Goal: Task Accomplishment & Management: Manage account settings

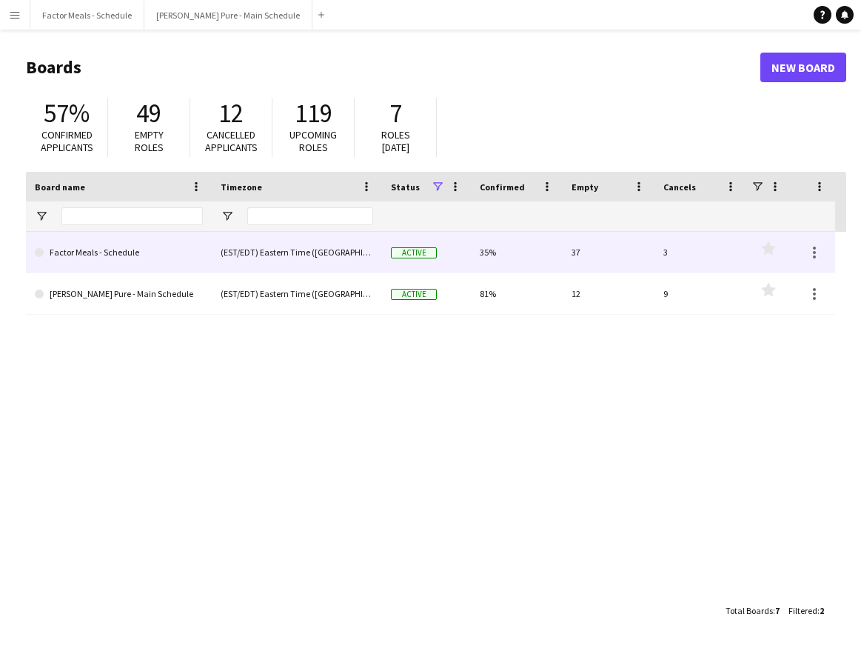
click at [76, 248] on link "Factor Meals - Schedule" at bounding box center [119, 252] width 168 height 41
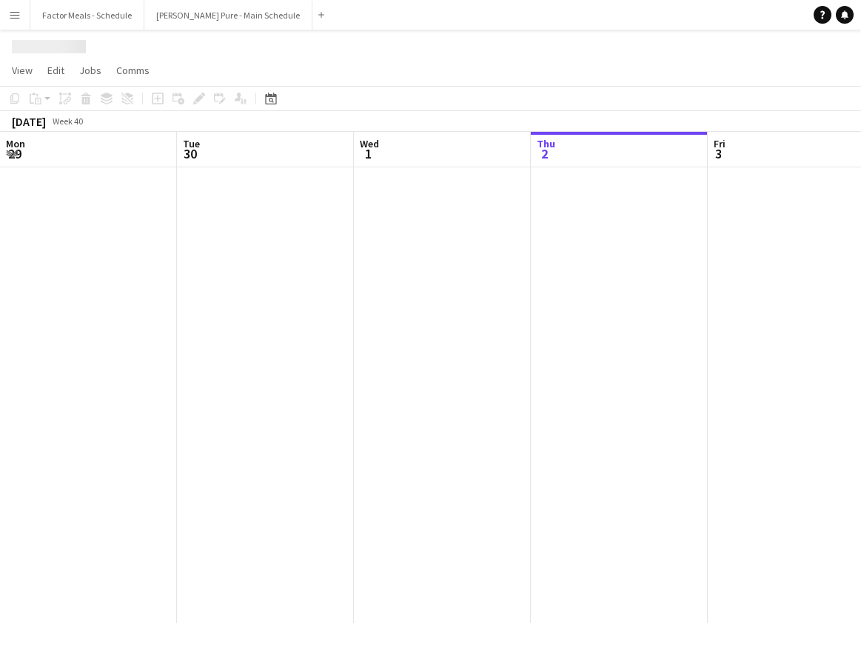
scroll to position [0, 354]
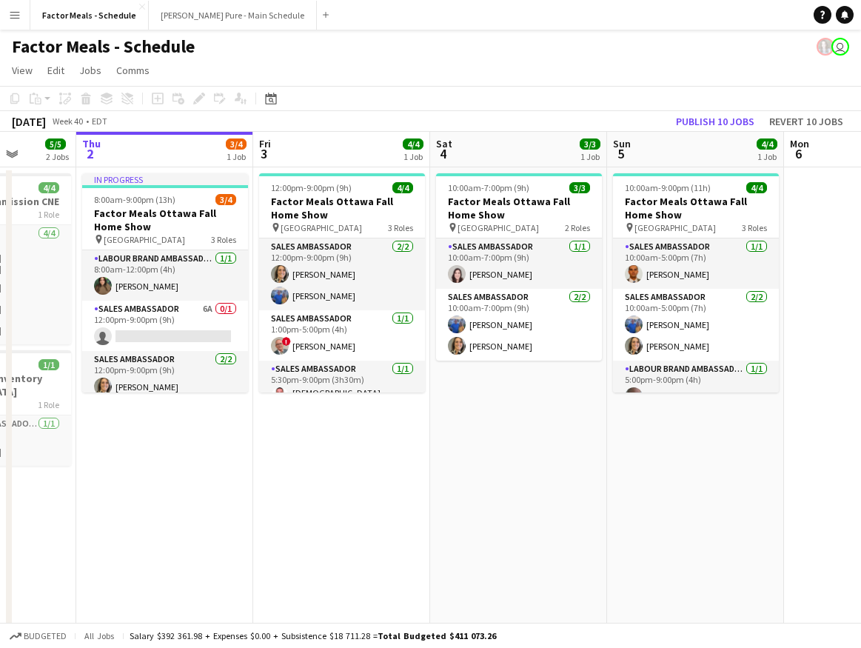
drag, startPoint x: 253, startPoint y: 491, endPoint x: 137, endPoint y: 484, distance: 115.8
click at [140, 484] on app-calendar-viewport "Mon 29 Tue 30 16/16 3 Jobs Wed 1 5/5 2 Jobs Thu 2 3/4 1 Job Fri 3 4/4 1 Job Sat…" at bounding box center [430, 399] width 861 height 535
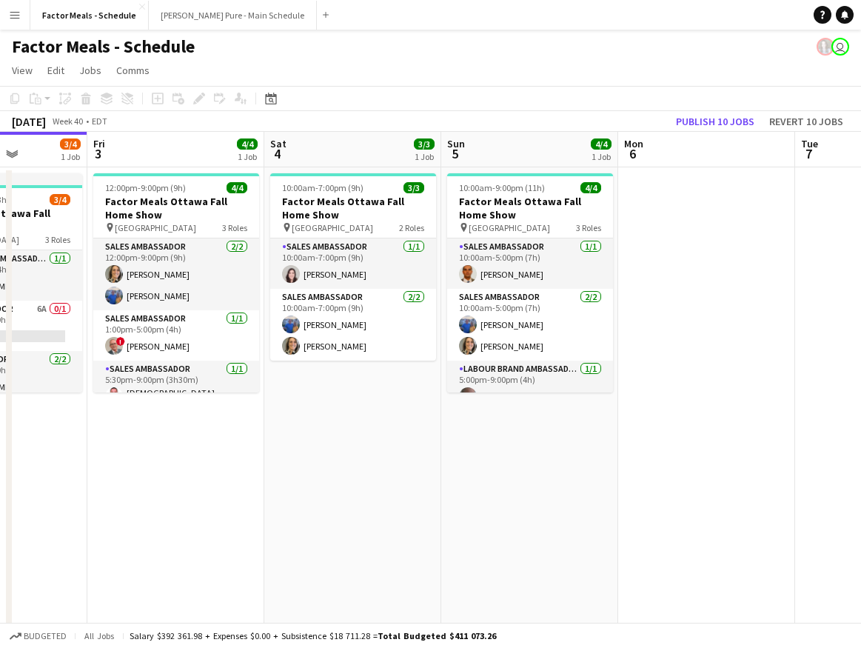
drag, startPoint x: 375, startPoint y: 504, endPoint x: 211, endPoint y: 493, distance: 164.1
click at [158, 490] on app-calendar-viewport "Mon 29 Tue 30 16/16 3 Jobs Wed 1 5/5 2 Jobs Thu 2 3/4 1 Job Fri 3 4/4 1 Job Sat…" at bounding box center [430, 399] width 861 height 535
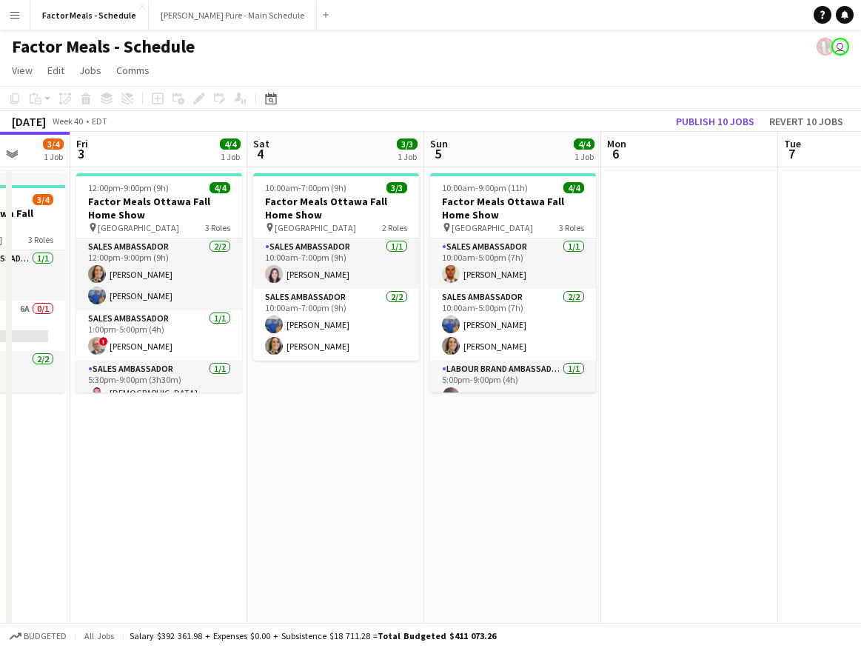
drag, startPoint x: 453, startPoint y: 507, endPoint x: 141, endPoint y: 500, distance: 311.9
click at [141, 500] on app-calendar-viewport "Tue 30 16/16 3 Jobs Wed 1 5/5 2 Jobs Thu 2 3/4 1 Job Fri 3 4/4 1 Job Sat 4 3/3 …" at bounding box center [430, 399] width 861 height 535
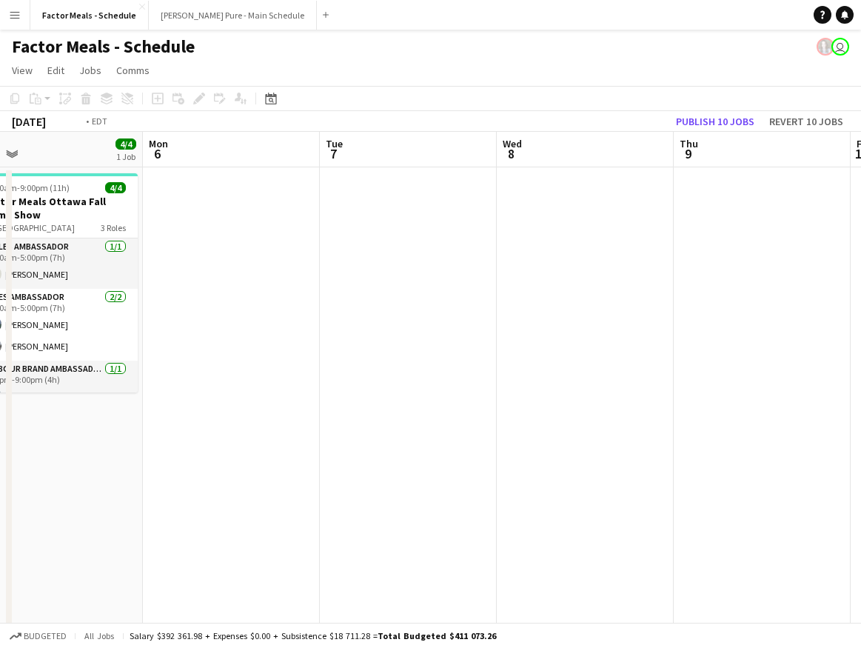
drag, startPoint x: 427, startPoint y: 487, endPoint x: 40, endPoint y: 478, distance: 386.7
click at [40, 478] on app-calendar-viewport "Thu 2 3/4 1 Job Fri 3 4/4 1 Job Sat 4 3/3 1 Job Sun 5 4/4 1 Job Mon 6 Tue 7 Wed…" at bounding box center [430, 399] width 861 height 535
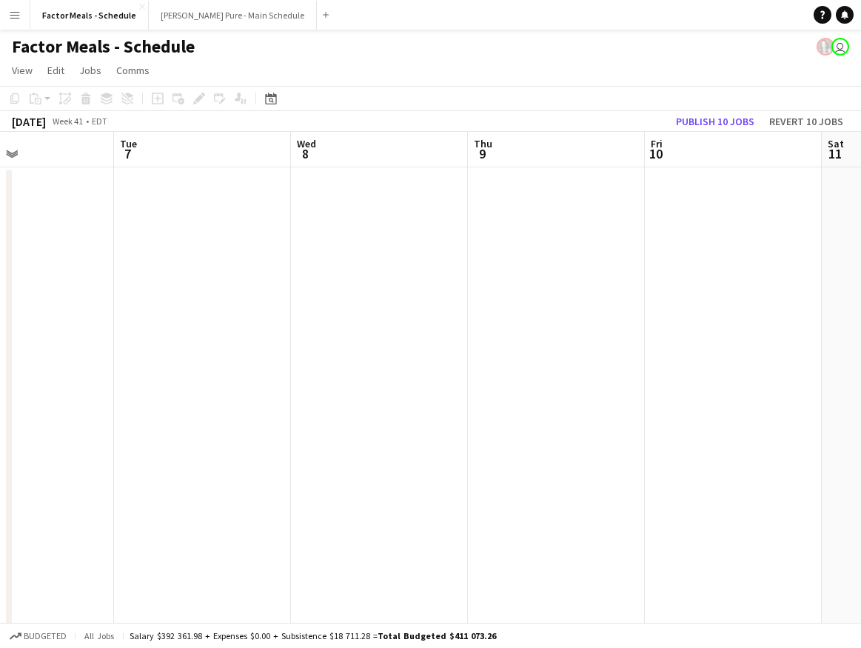
drag, startPoint x: 118, startPoint y: 443, endPoint x: 10, endPoint y: 441, distance: 107.4
click at [11, 441] on div "Sat 4 3/3 1 Job Sun 5 4/4 1 Job Mon 6 Tue 7 Wed 8 Thu 9 Fri 10 Sat 11 Sun 12 Mo…" at bounding box center [430, 399] width 861 height 535
drag, startPoint x: 197, startPoint y: 418, endPoint x: 66, endPoint y: 418, distance: 131.1
click at [65, 418] on app-calendar-viewport "Mon 6 Tue 7 Wed 8 Thu 9 Fri 10 Sat 11 Sun 12 Mon 13 Tue 14 Wed 15" at bounding box center [430, 399] width 861 height 535
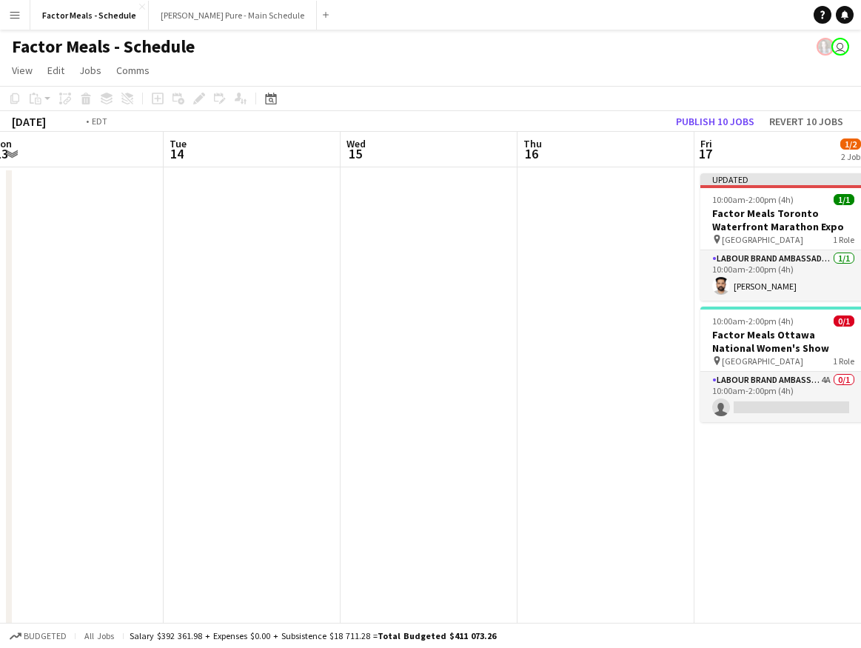
drag, startPoint x: 453, startPoint y: 415, endPoint x: 24, endPoint y: 395, distance: 428.6
click at [1, 394] on app-calendar-viewport "Thu 9 Fri 10 Sat 11 Sun 12 Mon 13 Tue 14 Wed 15 Thu 16 Fri 17 1/2 2 Jobs Sat 18…" at bounding box center [430, 399] width 861 height 535
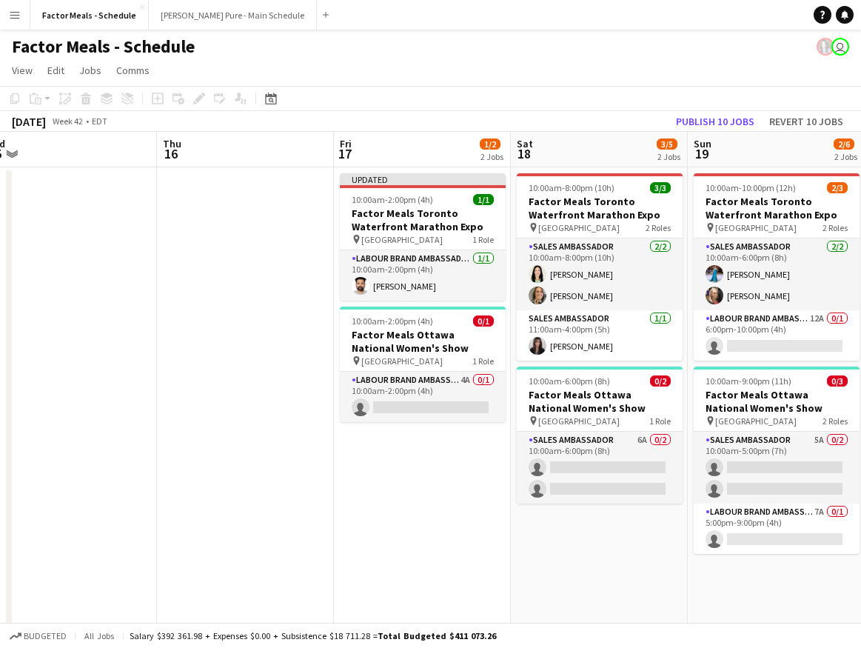
drag, startPoint x: 338, startPoint y: 394, endPoint x: 116, endPoint y: 401, distance: 222.3
click at [116, 401] on app-calendar-viewport "Sun 12 Mon 13 Tue 14 Wed 15 Thu 16 Fri 17 1/2 2 Jobs Sat 18 3/5 2 Jobs Sun 19 2…" at bounding box center [430, 399] width 861 height 535
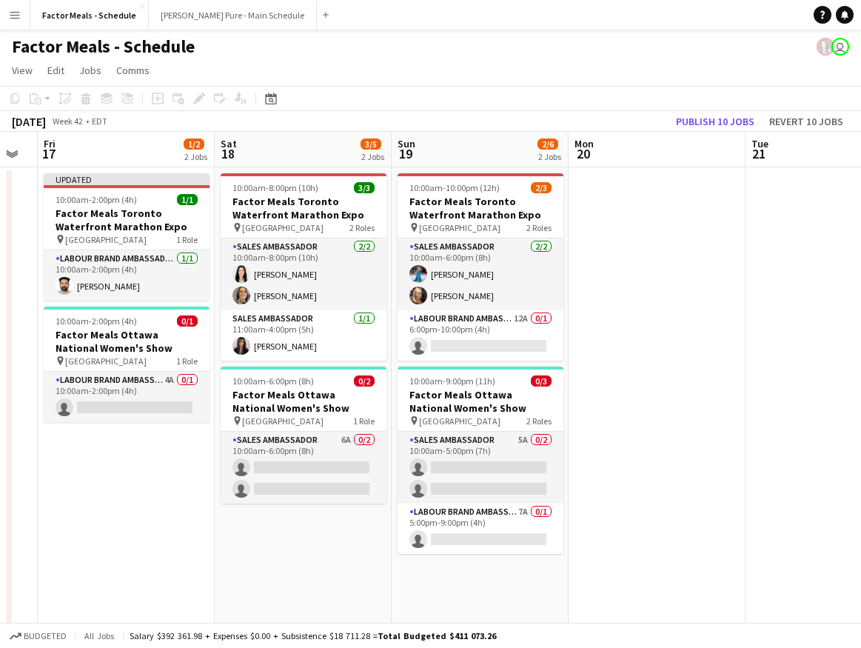
scroll to position [0, 489]
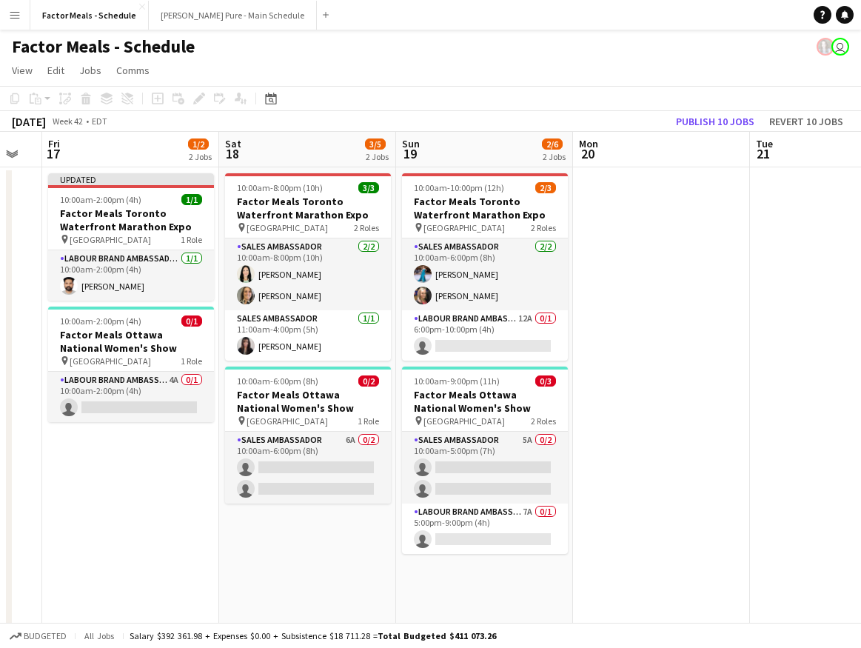
drag, startPoint x: 190, startPoint y: 508, endPoint x: 81, endPoint y: 501, distance: 108.3
click at [81, 501] on app-calendar-viewport "Tue 14 Wed 15 Thu 16 Fri 17 1/2 2 Jobs Sat 18 3/5 2 Jobs Sun 19 2/6 2 Jobs Mon …" at bounding box center [430, 399] width 861 height 535
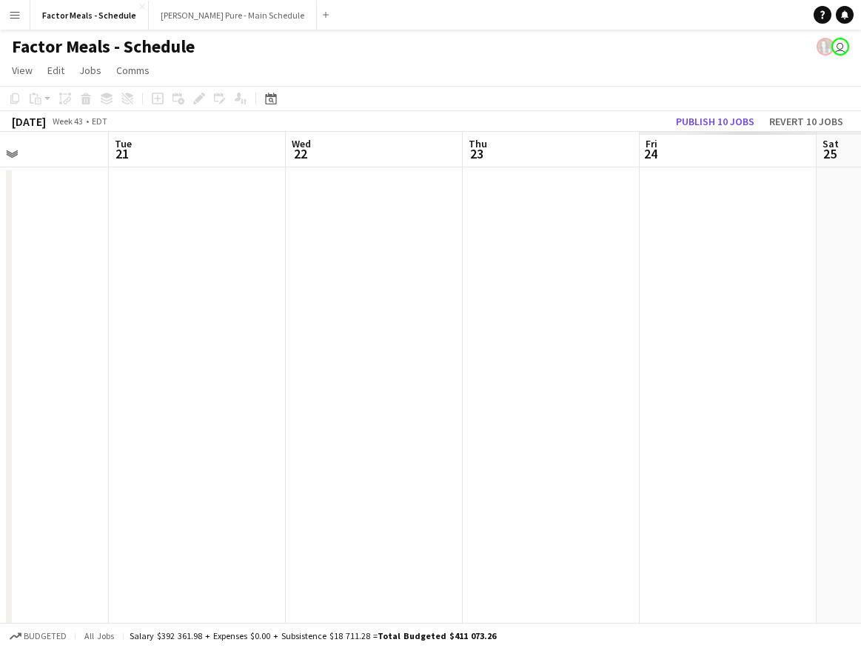
drag, startPoint x: 606, startPoint y: 524, endPoint x: 96, endPoint y: 515, distance: 509.6
click at [0, 515] on app-calendar-viewport "Fri 17 1/2 2 Jobs Sat 18 3/5 2 Jobs Sun 19 2/6 2 Jobs Mon 20 Tue 21 Wed 22 Thu …" at bounding box center [430, 399] width 861 height 535
drag, startPoint x: 334, startPoint y: 495, endPoint x: 26, endPoint y: 475, distance: 308.7
click at [24, 475] on app-calendar-viewport "Sun 19 2/6 2 Jobs Mon 20 Tue 21 Wed 22 Thu 23 Fri 24 Sat 25 Sun 26 Mon 27 Tue 2…" at bounding box center [430, 399] width 861 height 535
drag, startPoint x: 410, startPoint y: 473, endPoint x: 70, endPoint y: 461, distance: 339.4
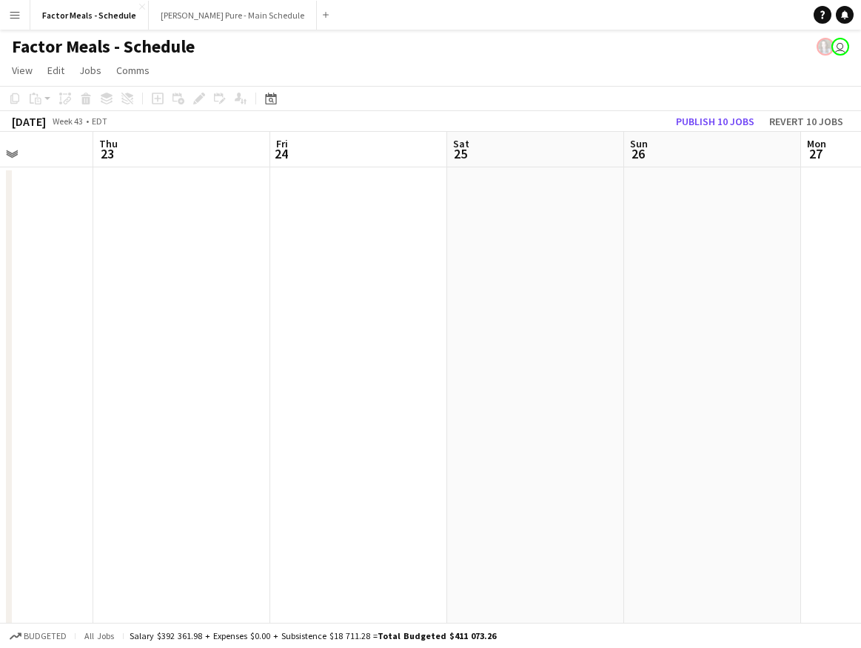
click at [73, 461] on app-calendar-viewport "Sun 19 2/6 2 Jobs Mon 20 Tue 21 Wed 22 Thu 23 Fri 24 Sat 25 Sun 26 Mon 27 Tue 2…" at bounding box center [430, 399] width 861 height 535
drag, startPoint x: 376, startPoint y: 454, endPoint x: 97, endPoint y: 452, distance: 279.2
click at [99, 452] on app-calendar-viewport "Wed 22 Thu 23 Fri 24 Sat 25 Sun 26 Mon 27 Tue 28 Wed 29 Thu 30 Fri 31" at bounding box center [430, 399] width 861 height 535
drag, startPoint x: 381, startPoint y: 438, endPoint x: 87, endPoint y: 433, distance: 294.1
click at [62, 438] on app-calendar-viewport "Fri 24 Sat 25 Sun 26 Mon 27 Tue 28 Wed 29 Thu 30 Fri 31 Sat 1 Sun 2" at bounding box center [430, 399] width 861 height 535
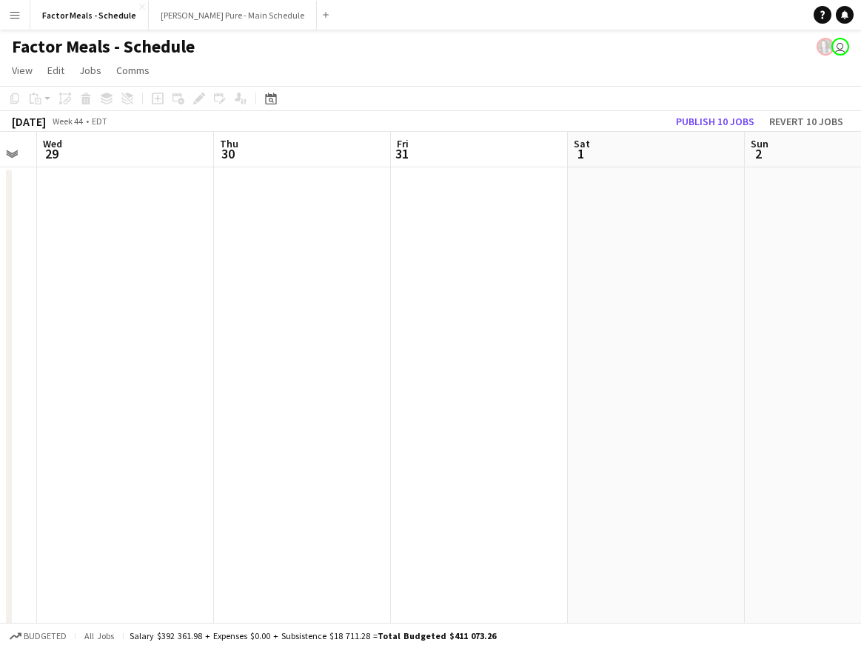
drag, startPoint x: 394, startPoint y: 415, endPoint x: 165, endPoint y: 419, distance: 228.9
click at [165, 419] on app-calendar-viewport "Sun 26 Mon 27 Tue 28 Wed 29 Thu 30 Fri 31 Sat 1 Sun 2 Mon 3 Tue 4" at bounding box center [430, 399] width 861 height 535
drag, startPoint x: 407, startPoint y: 410, endPoint x: 193, endPoint y: 409, distance: 214.0
click at [193, 409] on app-calendar-viewport "Mon 27 Tue 28 Wed 29 Thu 30 Fri 31 Sat 1 Sun 2 Mon 3 Tue 4 Wed 5" at bounding box center [430, 399] width 861 height 535
drag, startPoint x: 370, startPoint y: 427, endPoint x: 167, endPoint y: 417, distance: 203.2
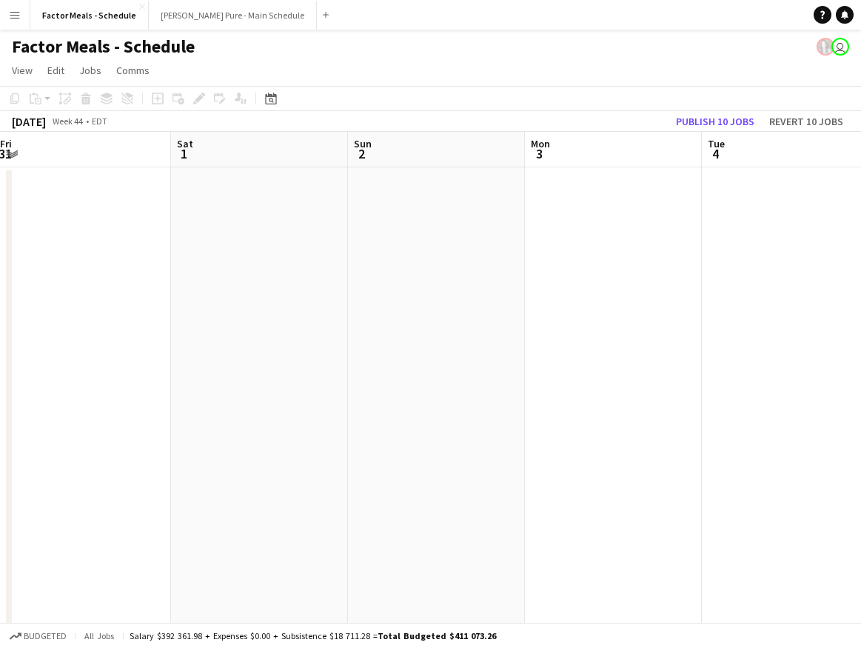
click at [164, 419] on app-calendar-viewport "Tue 28 Wed 29 Thu 30 Fri 31 Sat 1 Sun 2 Mon 3 Tue 4 Wed 5 Thu 6 0/1 1 Job 12:00…" at bounding box center [430, 399] width 861 height 535
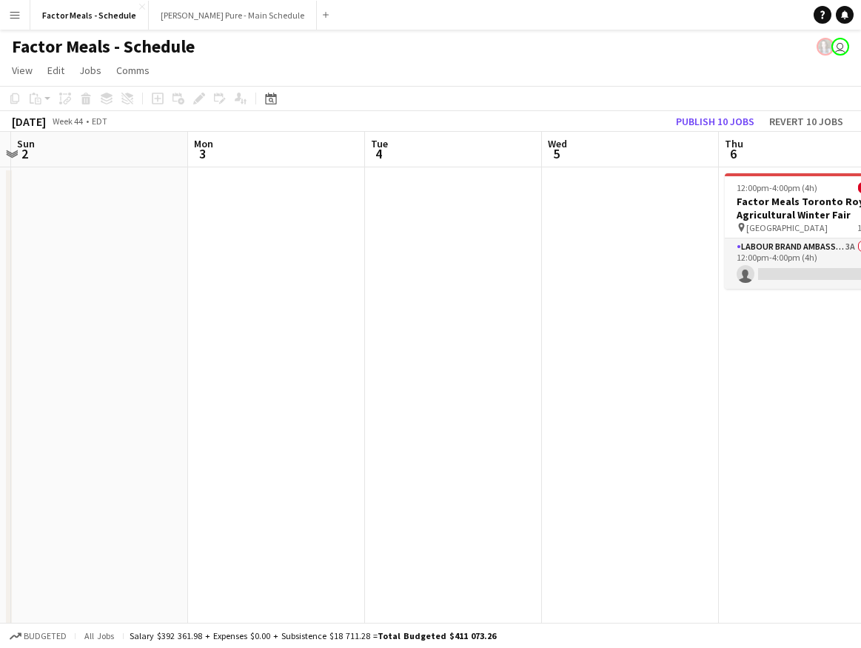
drag, startPoint x: 379, startPoint y: 429, endPoint x: 184, endPoint y: 427, distance: 195.5
click at [156, 430] on app-calendar-viewport "Thu 30 Fri 31 Sat 1 Sun 2 Mon 3 Tue 4 Wed 5 Thu 6 0/1 1 Job Fri 7 2/2 1 Job Sat…" at bounding box center [430, 399] width 861 height 535
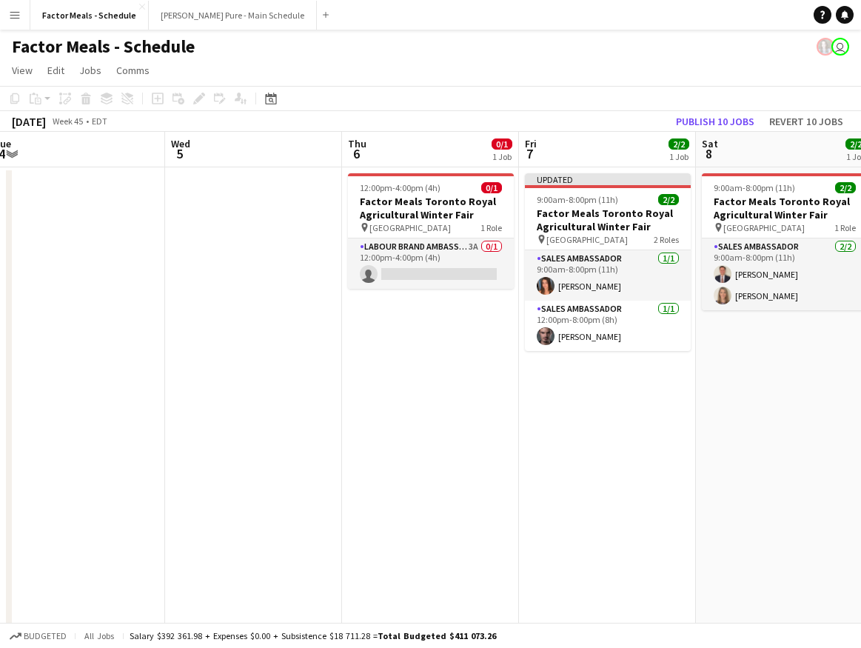
drag, startPoint x: 448, startPoint y: 435, endPoint x: 213, endPoint y: 433, distance: 235.5
click at [198, 434] on app-calendar-viewport "Sat 1 Sun 2 Mon 3 Tue 4 Wed 5 Thu 6 0/1 1 Job Fri 7 2/2 1 Job Sat 8 2/2 1 Job S…" at bounding box center [430, 399] width 861 height 535
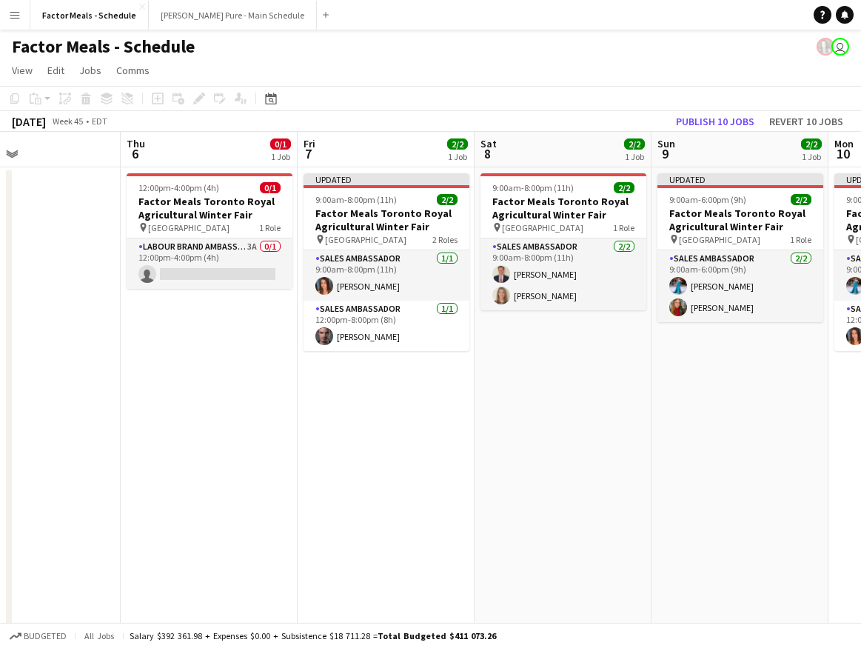
scroll to position [0, 592]
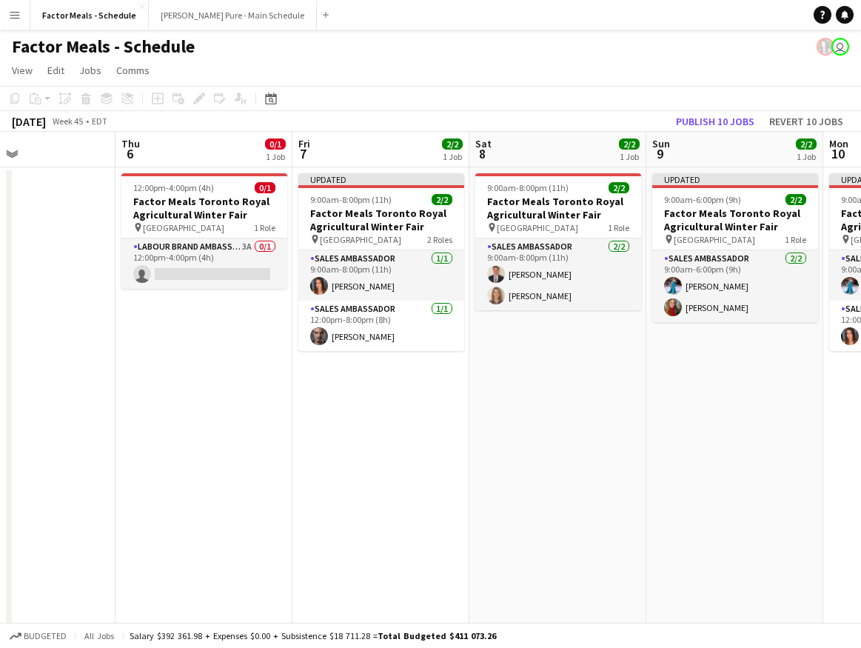
drag, startPoint x: 380, startPoint y: 455, endPoint x: 204, endPoint y: 458, distance: 176.3
click at [204, 458] on app-calendar-viewport "Sun 2 Mon 3 Tue 4 Wed 5 Thu 6 0/1 1 Job Fri 7 2/2 1 Job Sat 8 2/2 1 Job Sun 9 2…" at bounding box center [430, 399] width 861 height 535
click at [410, 480] on app-date-cell "Updated 9:00am-8:00pm (11h) 2/2 Factor Meals Toronto Royal Agricultural Winter …" at bounding box center [381, 417] width 177 height 500
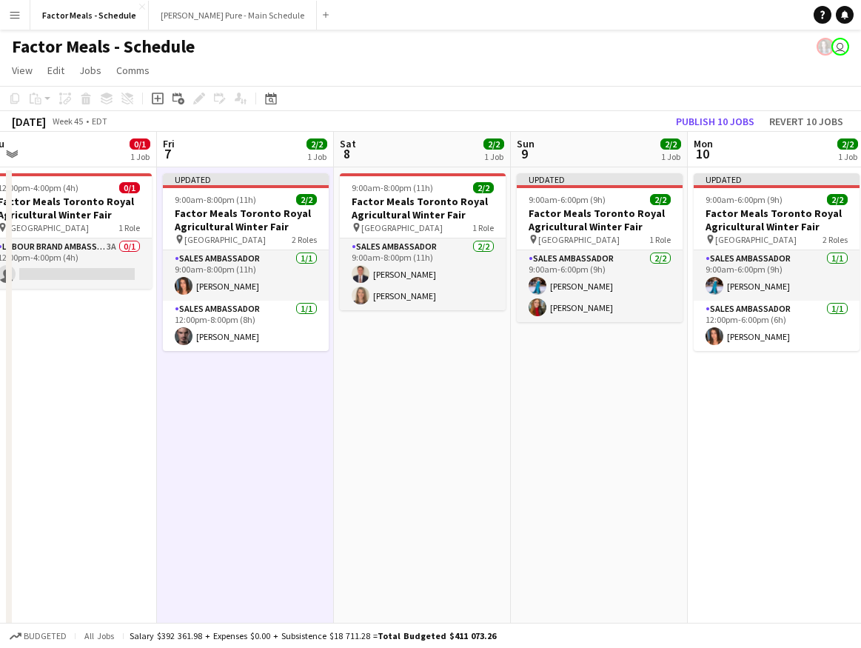
scroll to position [0, 524]
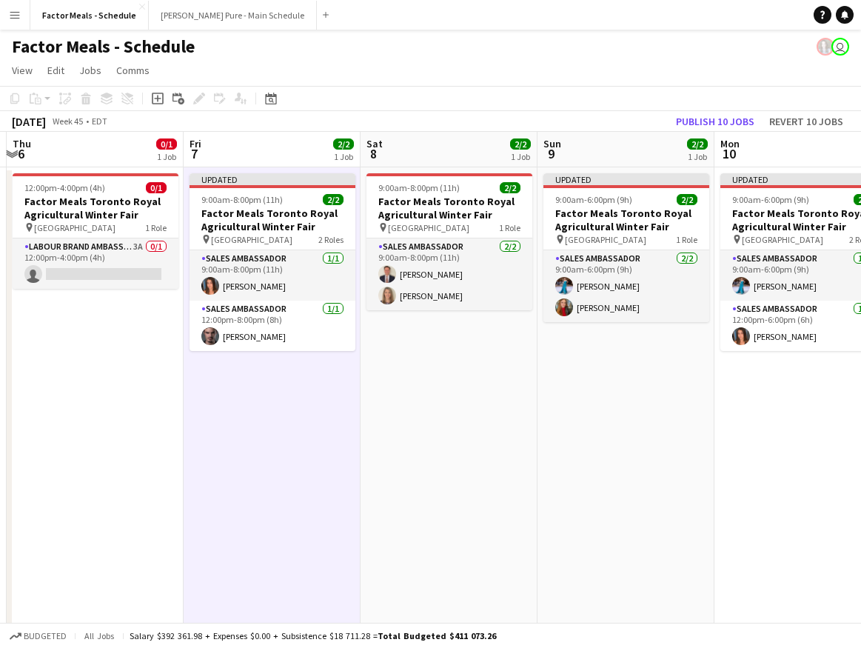
drag, startPoint x: 522, startPoint y: 384, endPoint x: 236, endPoint y: 391, distance: 286.0
click at [236, 391] on app-calendar-viewport "Mon 3 Tue 4 Wed 5 Thu 6 0/1 1 Job Fri 7 2/2 1 Job Sat 8 2/2 1 Job Sun 9 2/2 1 J…" at bounding box center [430, 399] width 861 height 535
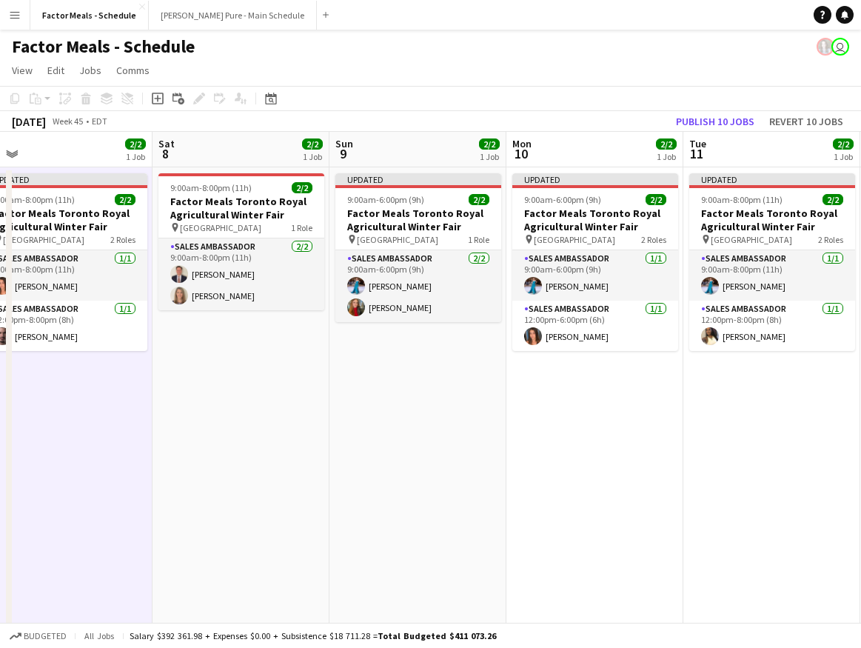
scroll to position [0, 467]
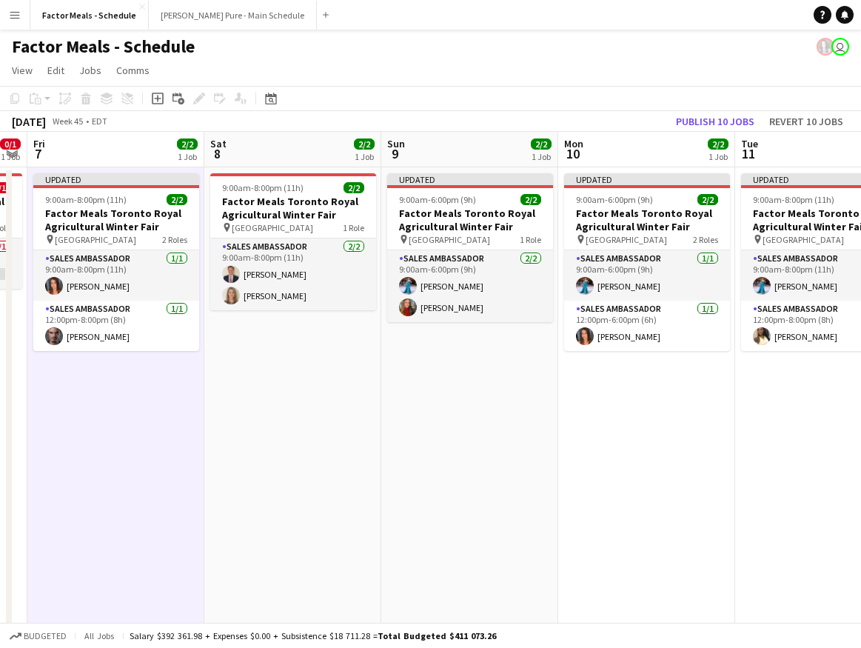
drag, startPoint x: 578, startPoint y: 455, endPoint x: 285, endPoint y: 461, distance: 293.3
click at [285, 461] on app-calendar-viewport "Tue 4 Wed 5 Thu 6 0/1 1 Job Fri 7 2/2 1 Job Sat 8 2/2 1 Job Sun 9 2/2 1 Job Mon…" at bounding box center [430, 399] width 861 height 535
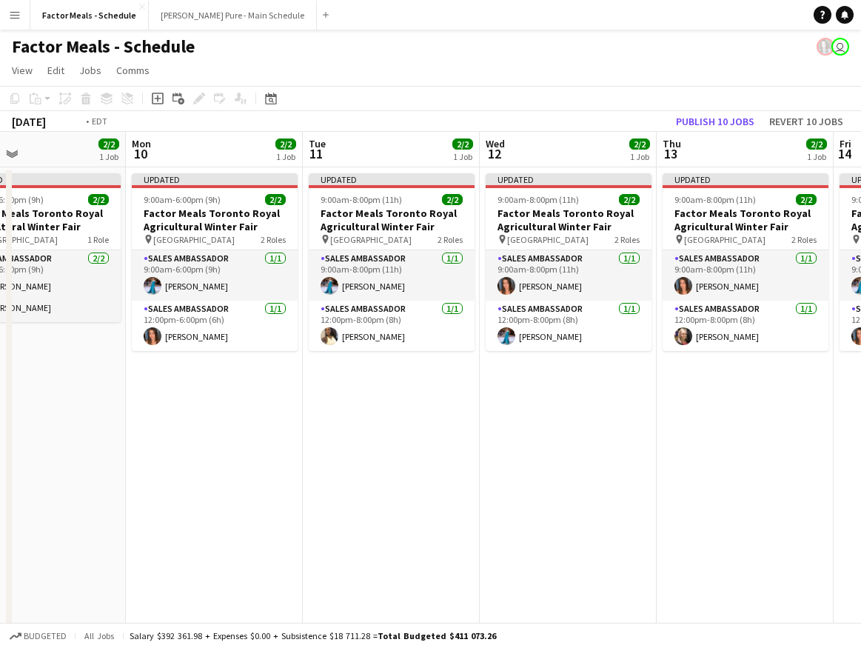
drag, startPoint x: 559, startPoint y: 487, endPoint x: 267, endPoint y: 483, distance: 292.6
click at [270, 484] on app-calendar-viewport "Thu 6 0/1 1 Job Fri 7 2/2 1 Job Sat 8 2/2 1 Job Sun 9 2/2 1 Job Mon 10 2/2 1 Jo…" at bounding box center [430, 399] width 861 height 535
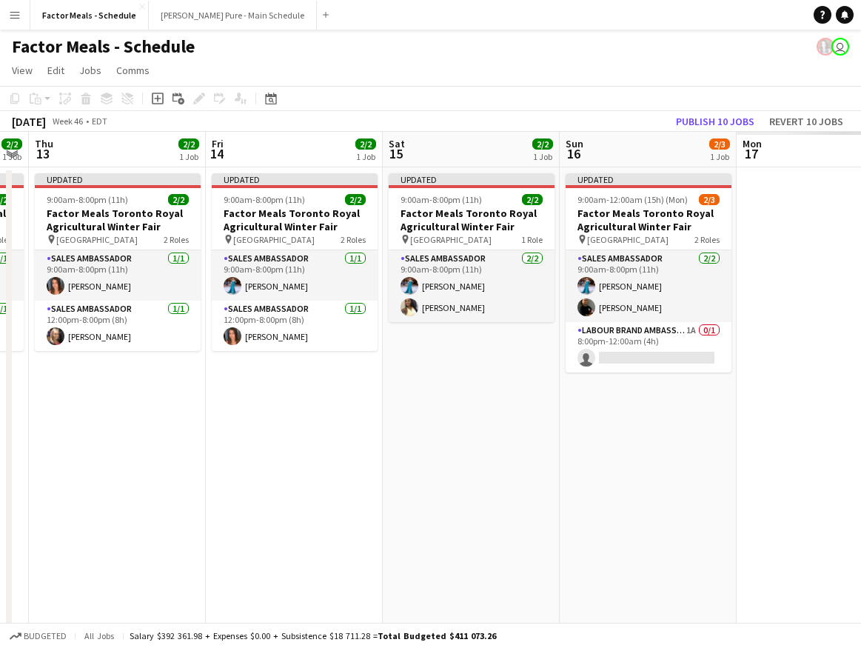
scroll to position [0, 513]
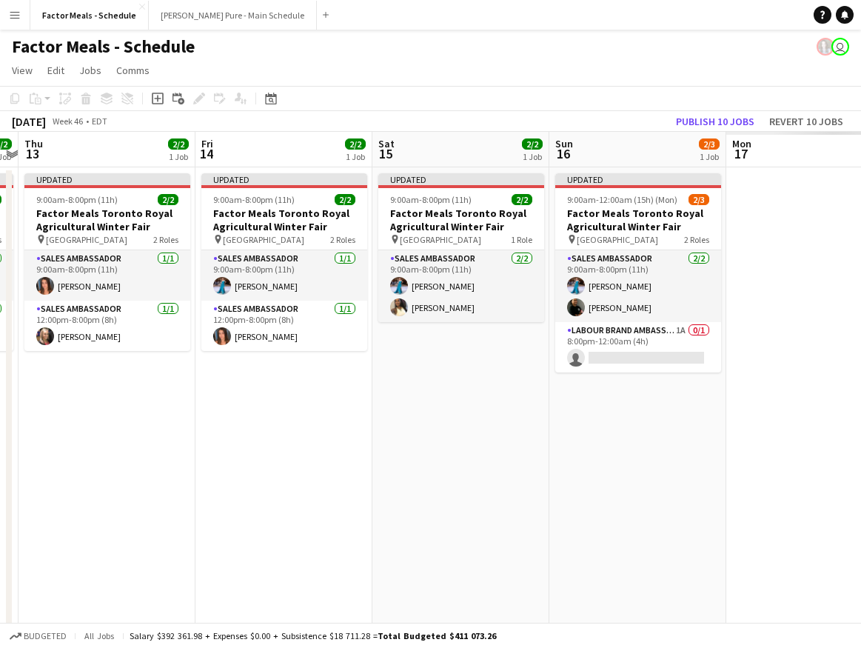
drag, startPoint x: 555, startPoint y: 504, endPoint x: 118, endPoint y: 499, distance: 437.7
click at [118, 499] on app-calendar-viewport "Mon 10 2/2 1 Job Tue 11 2/2 1 Job Wed 12 2/2 1 Job Thu 13 2/2 1 Job Fri 14 2/2 …" at bounding box center [430, 399] width 861 height 535
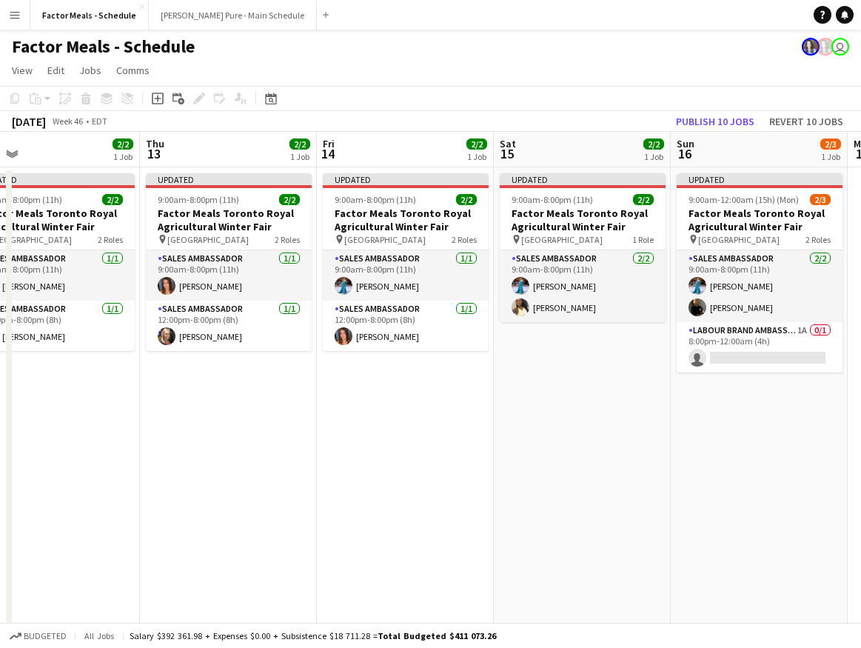
drag, startPoint x: 209, startPoint y: 487, endPoint x: 534, endPoint y: 461, distance: 326.1
click at [585, 461] on app-calendar-viewport "Mon 10 2/2 1 Job Tue 11 2/2 1 Job Wed 12 2/2 1 Job Thu 13 2/2 1 Job Fri 14 2/2 …" at bounding box center [430, 399] width 861 height 535
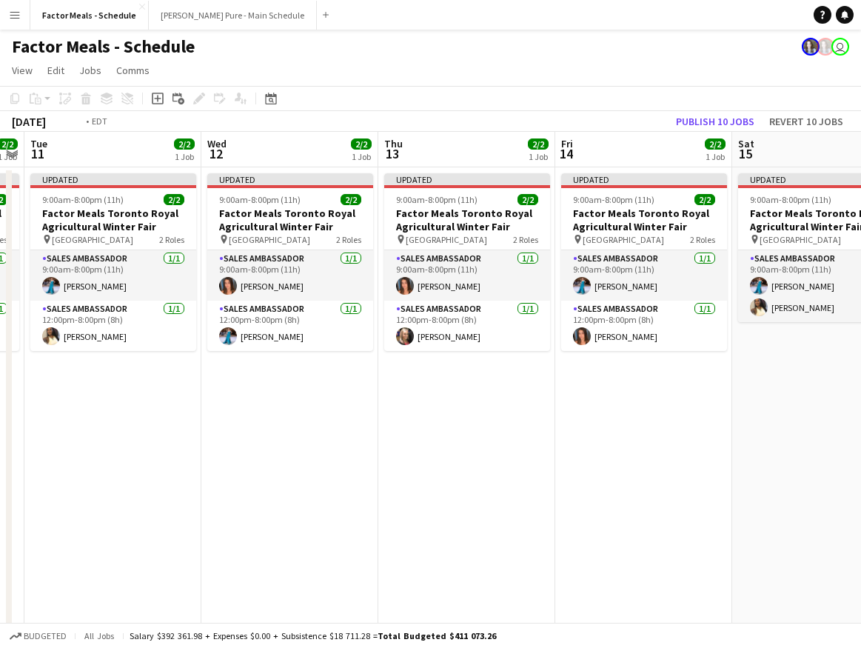
drag, startPoint x: 378, startPoint y: 480, endPoint x: 607, endPoint y: 465, distance: 230.1
click at [622, 466] on app-calendar-viewport "Sun 9 2/2 1 Job Mon 10 2/2 1 Job Tue 11 2/2 1 Job Wed 12 2/2 1 Job Thu 13 2/2 1…" at bounding box center [430, 399] width 861 height 535
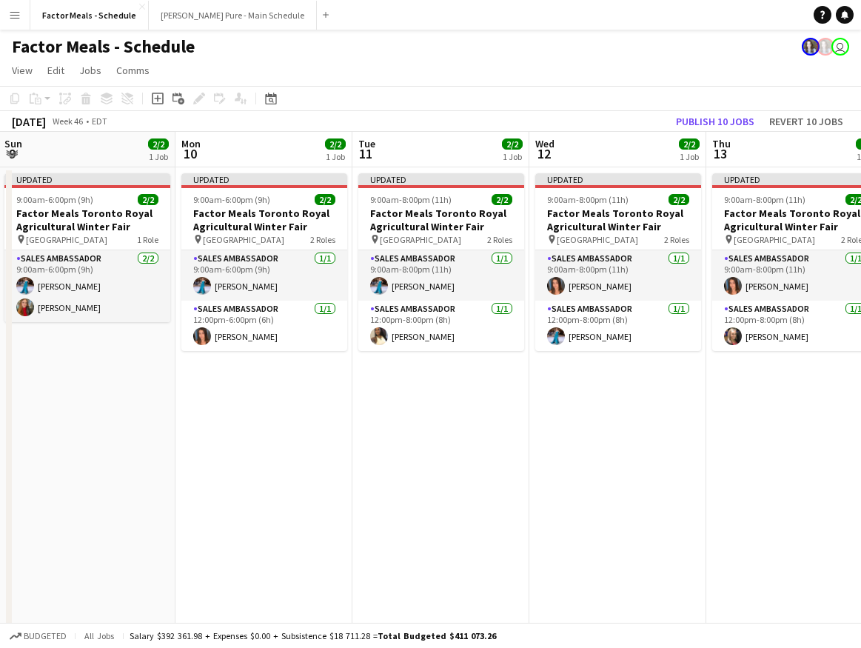
drag, startPoint x: 573, startPoint y: 487, endPoint x: 607, endPoint y: 487, distance: 33.3
click at [597, 487] on app-calendar-viewport "Fri 7 2/2 1 Job Sat 8 2/2 1 Job Sun 9 2/2 1 Job Mon 10 2/2 1 Job Tue 11 2/2 1 J…" at bounding box center [430, 399] width 861 height 535
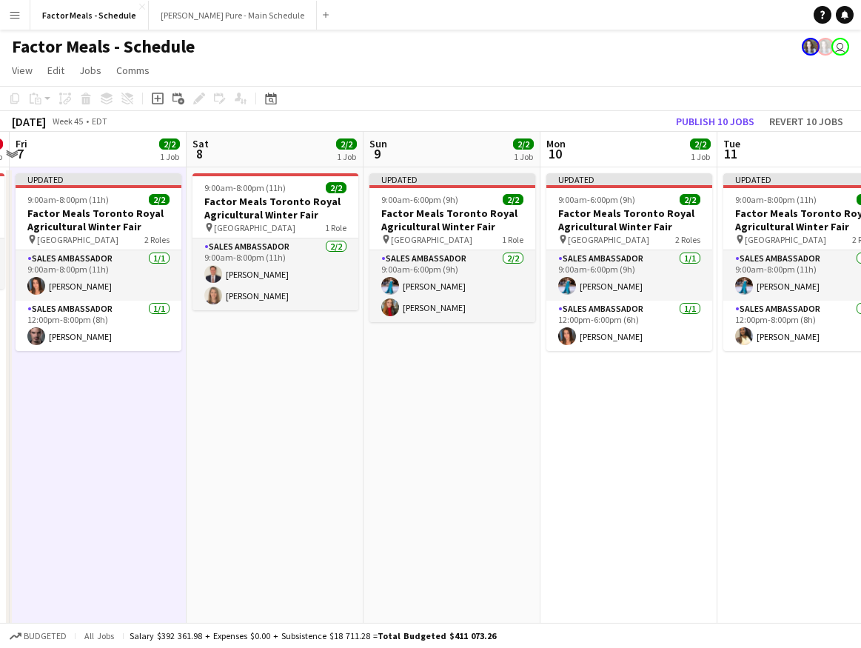
drag, startPoint x: 205, startPoint y: 523, endPoint x: 482, endPoint y: 502, distance: 277.8
click at [472, 502] on app-calendar-viewport "Wed 5 Thu 6 0/1 1 Job Fri 7 2/2 1 Job Sat 8 2/2 1 Job Sun 9 2/2 1 Job Mon 10 2/…" at bounding box center [430, 399] width 861 height 535
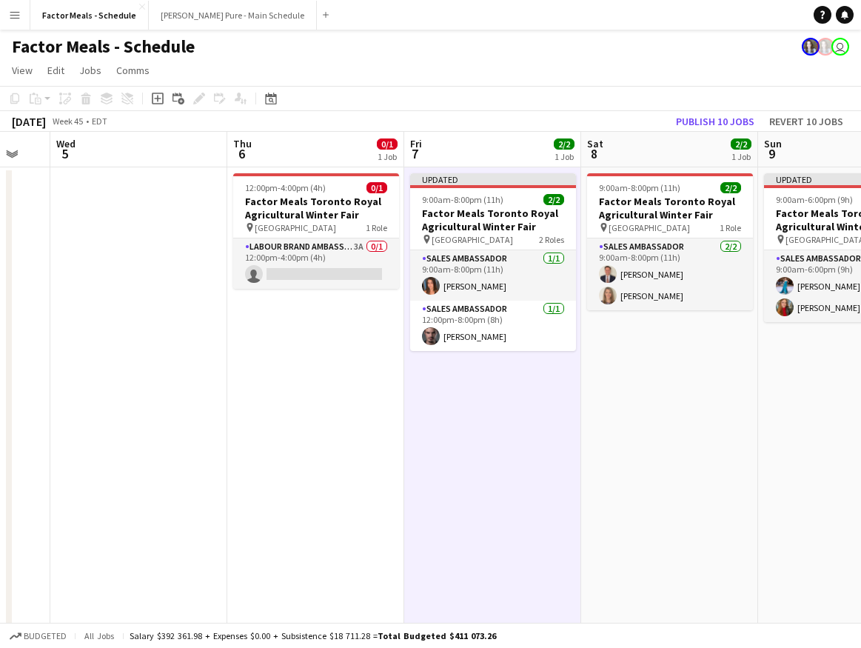
drag, startPoint x: 104, startPoint y: 518, endPoint x: 421, endPoint y: 506, distance: 317.2
click at [430, 505] on app-calendar-viewport "Mon 3 Tue 4 Wed 5 Thu 6 0/1 1 Job Fri 7 2/2 1 Job Sat 8 2/2 1 Job Sun 9 2/2 1 J…" at bounding box center [430, 399] width 861 height 535
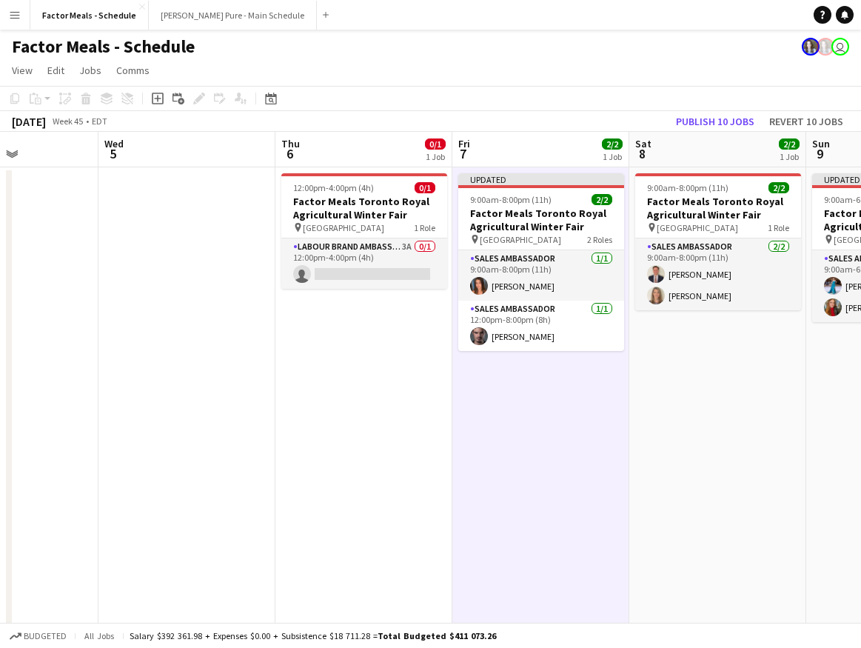
drag, startPoint x: 554, startPoint y: 590, endPoint x: 125, endPoint y: 602, distance: 429.0
click at [125, 602] on app-calendar-viewport "Sat 1 Sun 2 Mon 3 Tue 4 Wed 5 Thu 6 0/1 1 Job Fri 7 2/2 1 Job Sat 8 2/2 1 Job S…" at bounding box center [430, 399] width 861 height 535
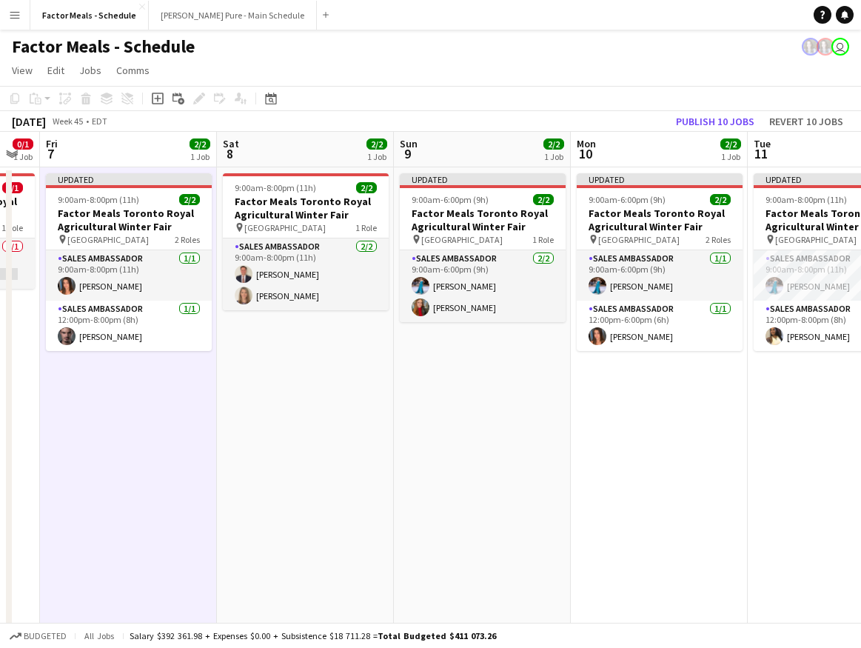
drag, startPoint x: 606, startPoint y: 486, endPoint x: 259, endPoint y: 479, distance: 346.7
click at [258, 479] on app-calendar-viewport "Tue 4 Wed 5 Thu 6 0/1 1 Job Fri 7 2/2 1 Job Sat 8 2/2 1 Job Sun 9 2/2 1 Job Mon…" at bounding box center [430, 399] width 861 height 535
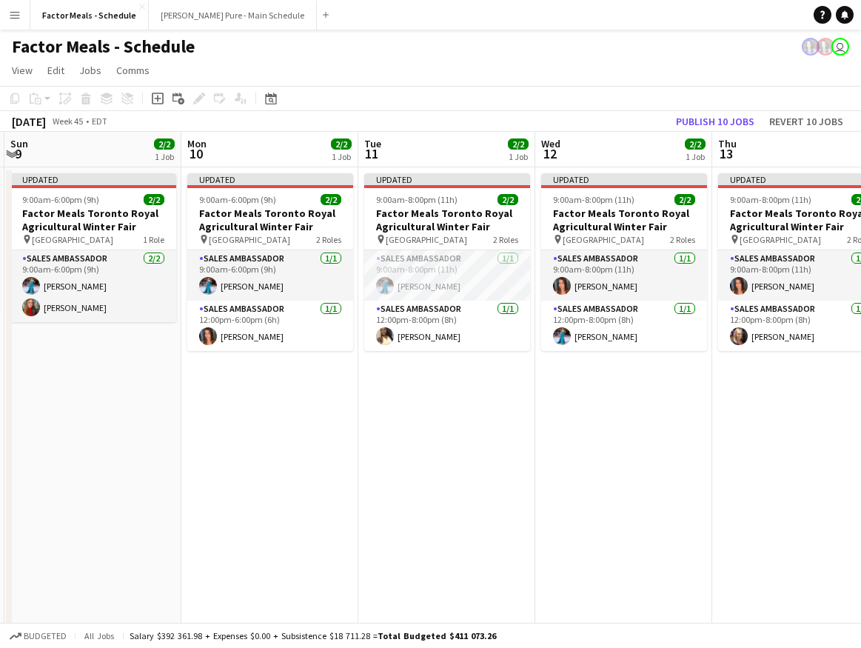
drag, startPoint x: 482, startPoint y: 490, endPoint x: 280, endPoint y: 487, distance: 202.2
click at [280, 487] on app-calendar-viewport "Thu 6 0/1 1 Job Fri 7 2/2 1 Job Sat 8 2/2 1 Job Sun 9 2/2 1 Job Mon 10 2/2 1 Jo…" at bounding box center [430, 399] width 861 height 535
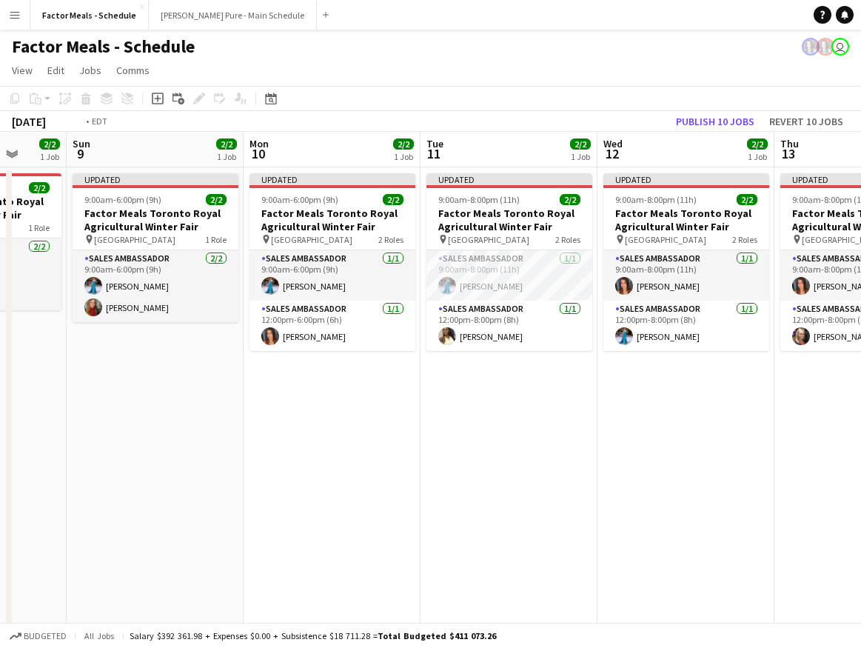
scroll to position [0, 536]
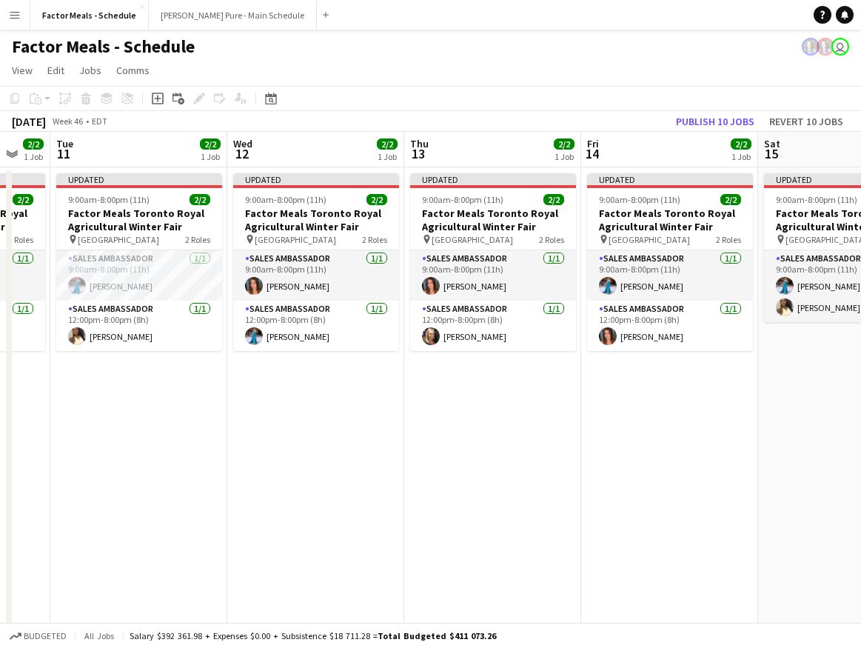
drag, startPoint x: 557, startPoint y: 493, endPoint x: 261, endPoint y: 494, distance: 295.5
click at [261, 494] on app-calendar-viewport "Sat 8 2/2 1 Job Sun 9 2/2 1 Job Mon 10 2/2 1 Job Tue 11 2/2 1 Job Wed 12 2/2 1 …" at bounding box center [430, 399] width 861 height 535
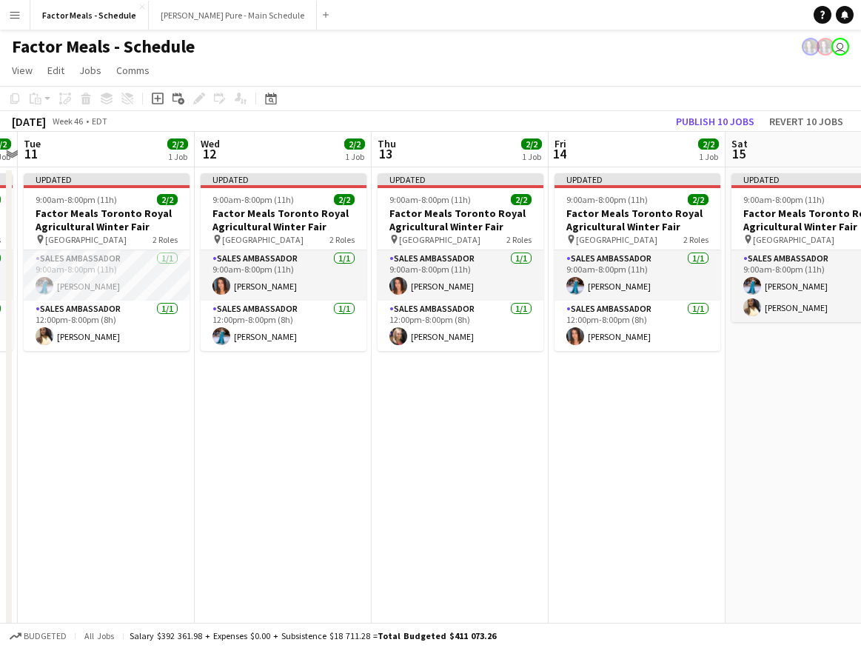
scroll to position [0, 515]
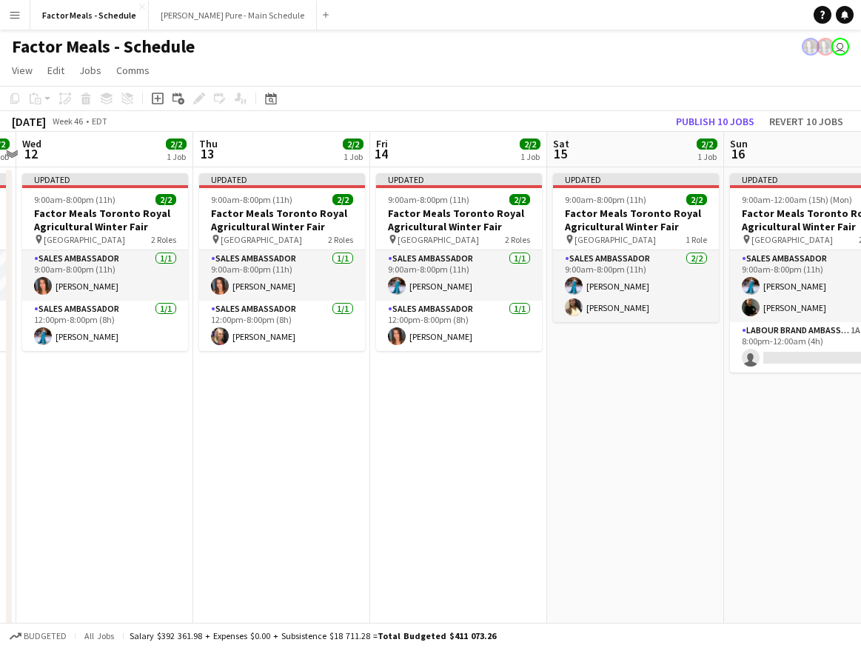
drag, startPoint x: 321, startPoint y: 487, endPoint x: 230, endPoint y: 483, distance: 91.9
click at [230, 483] on app-calendar-viewport "Sun 9 2/2 1 Job Mon 10 2/2 1 Job Tue 11 2/2 1 Job Wed 12 2/2 1 Job Thu 13 2/2 1…" at bounding box center [430, 399] width 861 height 535
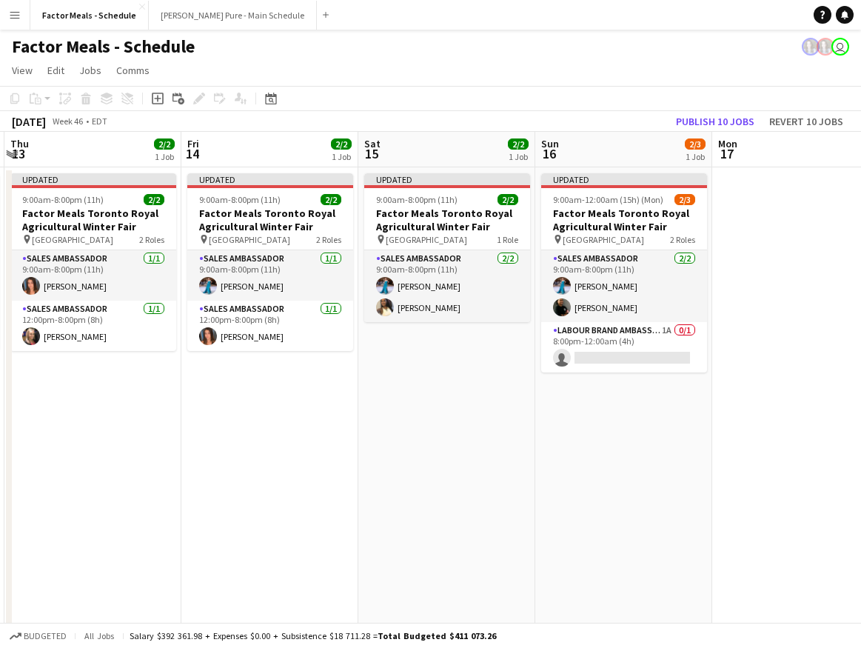
scroll to position [0, 573]
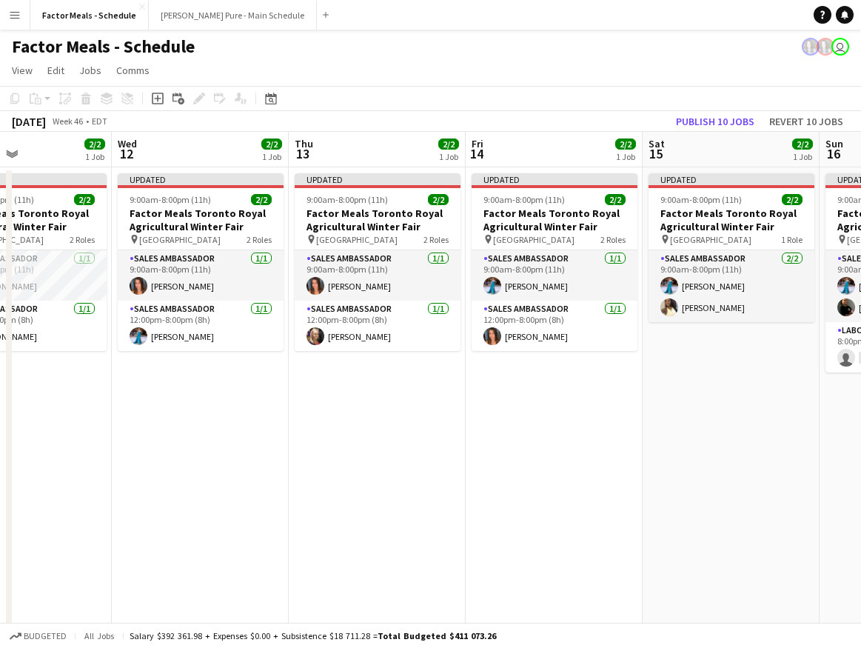
drag, startPoint x: 454, startPoint y: 475, endPoint x: 511, endPoint y: 452, distance: 61.5
click at [593, 447] on app-calendar-viewport "Sun 9 2/2 1 Job Mon 10 2/2 1 Job Tue 11 2/2 1 Job Wed 12 2/2 1 Job Thu 13 2/2 1…" at bounding box center [430, 399] width 861 height 535
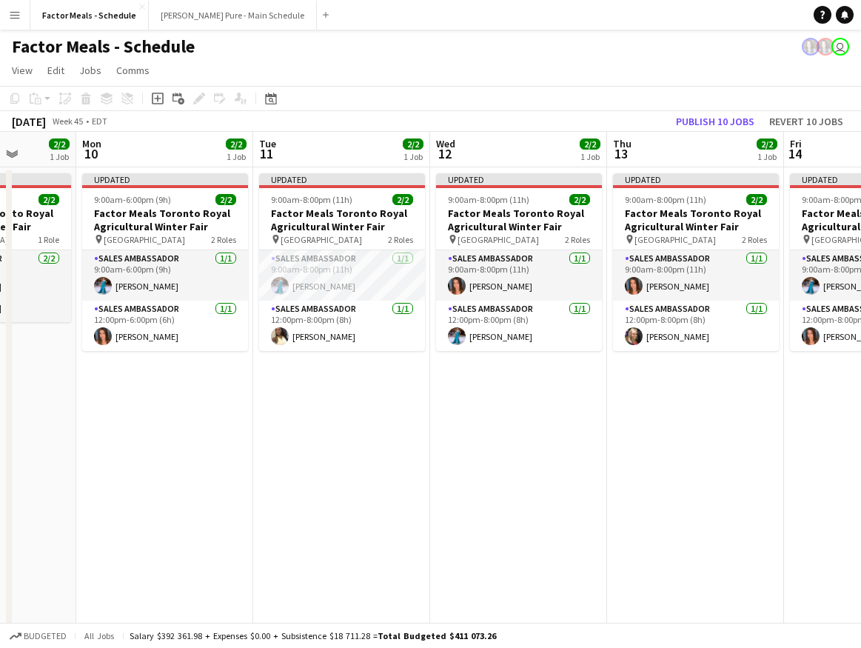
drag, startPoint x: 459, startPoint y: 491, endPoint x: 630, endPoint y: 477, distance: 171.7
click at [630, 477] on app-calendar-viewport "Fri 7 2/2 1 Job Sat 8 2/2 1 Job Sun 9 2/2 1 Job Mon 10 2/2 1 Job Tue 11 2/2 1 J…" at bounding box center [430, 399] width 861 height 535
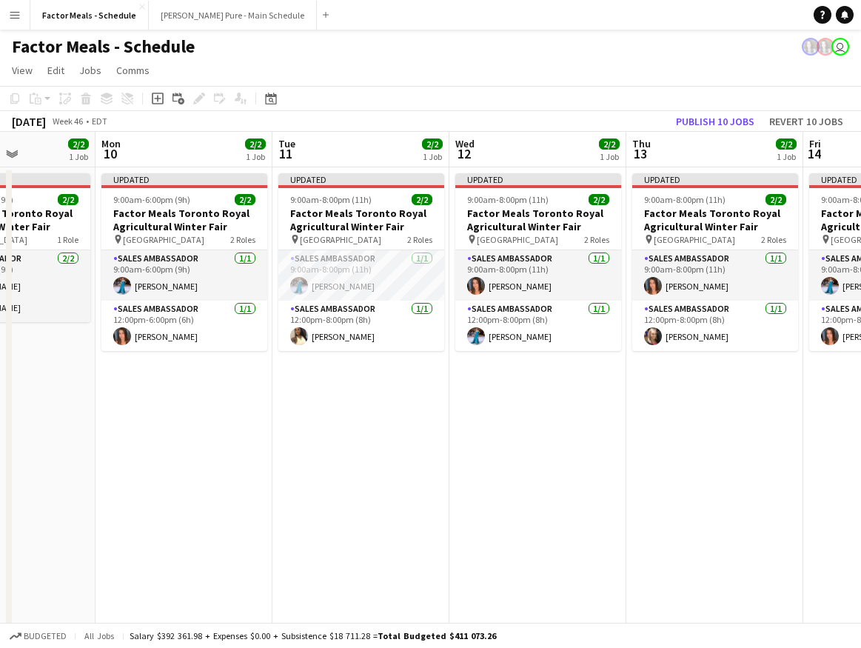
drag, startPoint x: 293, startPoint y: 500, endPoint x: 503, endPoint y: 492, distance: 210.5
click at [525, 490] on app-calendar-viewport "Fri 7 2/2 1 Job Sat 8 2/2 1 Job Sun 9 2/2 1 Job Mon 10 2/2 1 Job Tue 11 2/2 1 J…" at bounding box center [430, 399] width 861 height 535
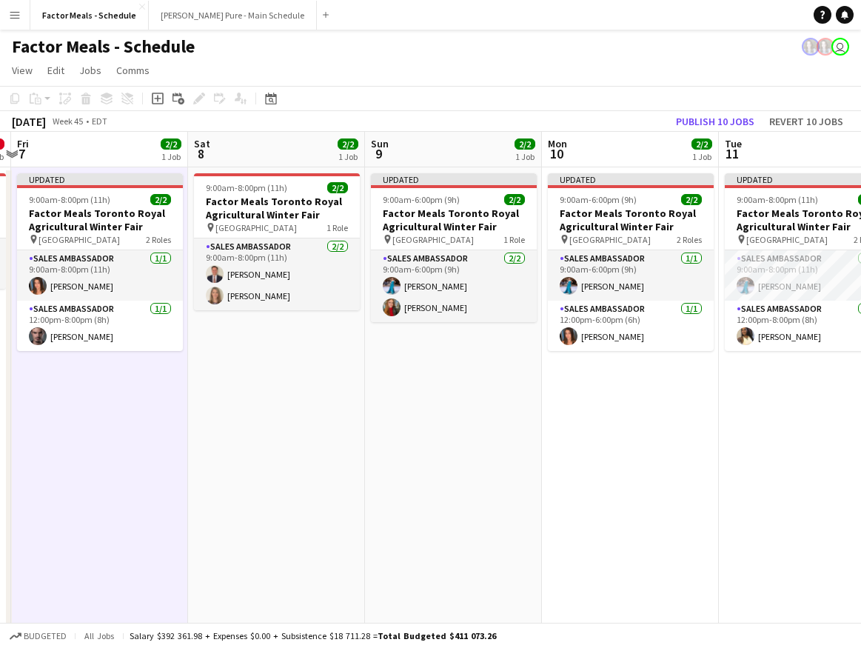
drag, startPoint x: 333, startPoint y: 504, endPoint x: 502, endPoint y: 493, distance: 170.0
click at [537, 493] on app-calendar-viewport "Wed 5 Thu 6 0/1 1 Job Fri 7 2/2 1 Job Sat 8 2/2 1 Job Sun 9 2/2 1 Job Mon 10 2/…" at bounding box center [430, 399] width 861 height 535
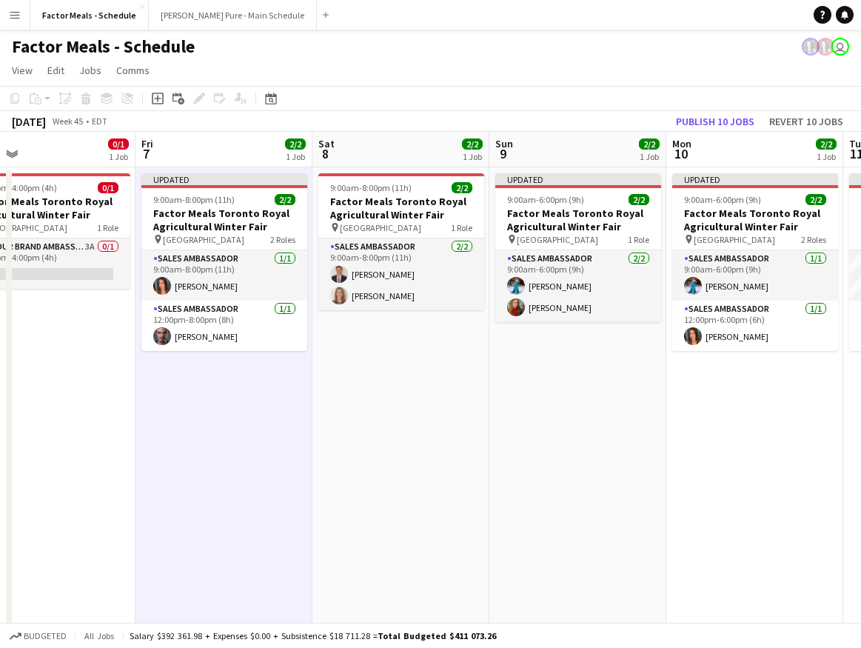
drag, startPoint x: 455, startPoint y: 484, endPoint x: 504, endPoint y: 480, distance: 49.8
click at [504, 480] on app-calendar-viewport "Tue 4 Wed 5 Thu 6 0/1 1 Job Fri 7 2/2 1 Job Sat 8 2/2 1 Job Sun 9 2/2 1 Job Mon…" at bounding box center [430, 399] width 861 height 535
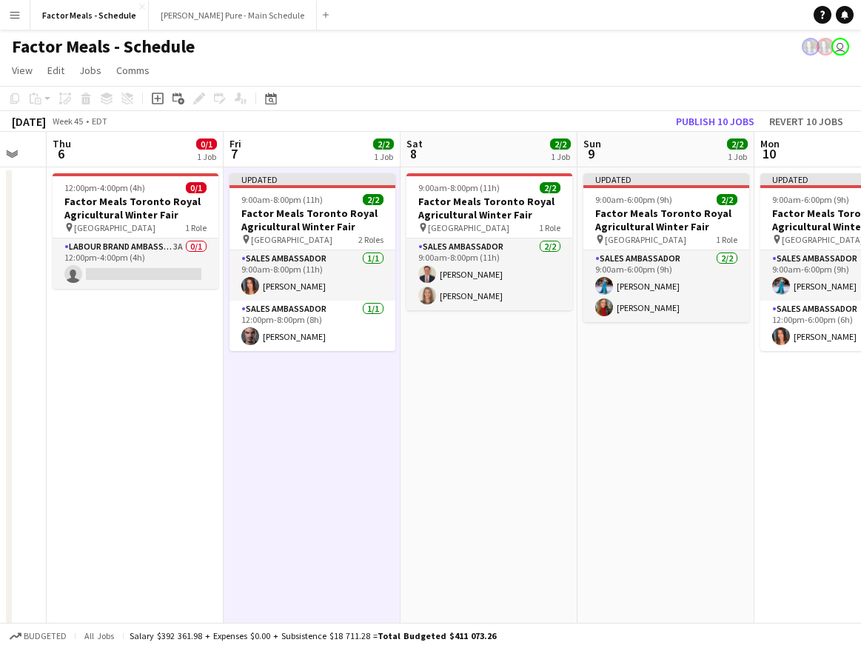
scroll to position [0, 394]
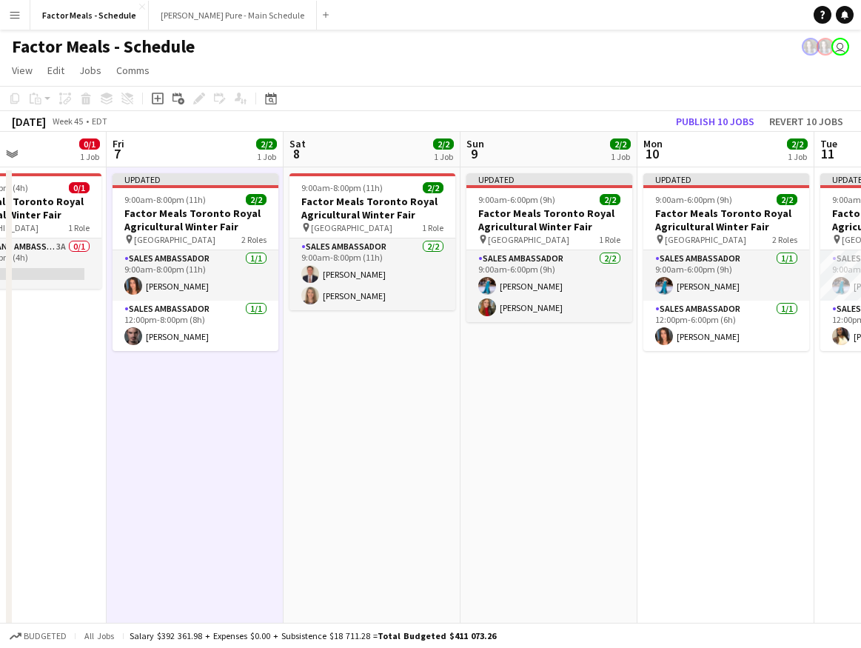
drag, startPoint x: 307, startPoint y: 495, endPoint x: 378, endPoint y: 493, distance: 71.2
click at [381, 493] on app-calendar-viewport "Tue 4 Wed 5 Thu 6 0/1 1 Job Fri 7 2/2 1 Job Sat 8 2/2 1 Job Sun 9 2/2 1 Job Mon…" at bounding box center [430, 399] width 861 height 535
